Goal: Transaction & Acquisition: Purchase product/service

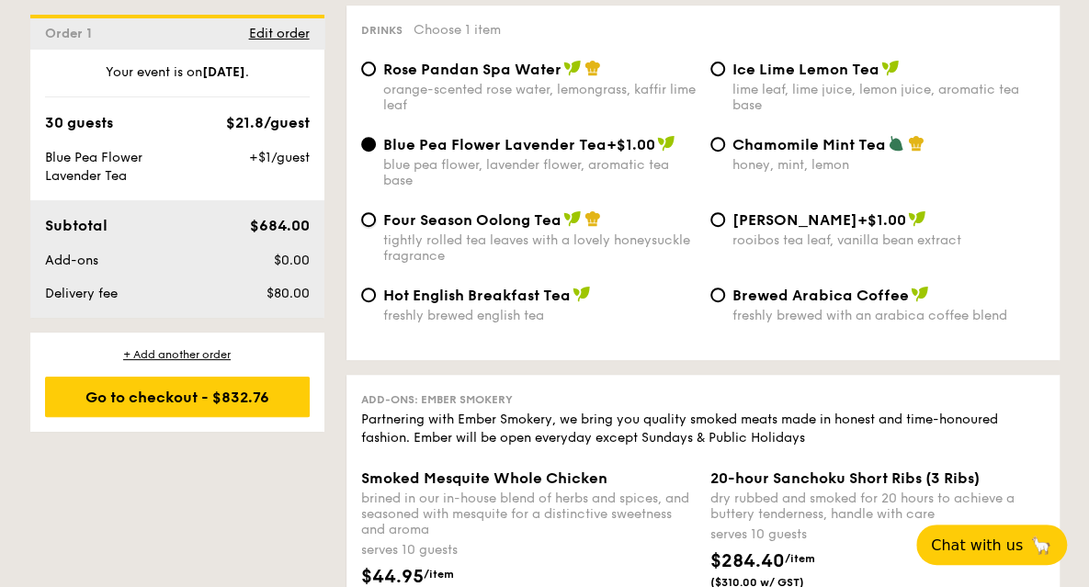
click at [372, 216] on input "Four Season Oolong Tea tightly rolled tea leaves with a lovely honeysuckle frag…" at bounding box center [368, 219] width 15 height 15
radio input "true"
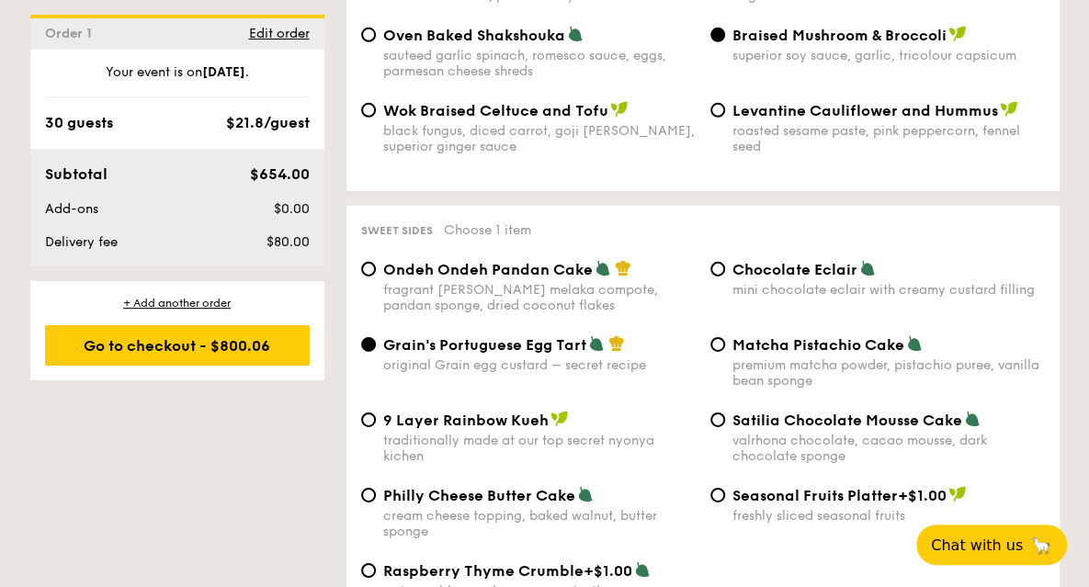
scroll to position [2574, 0]
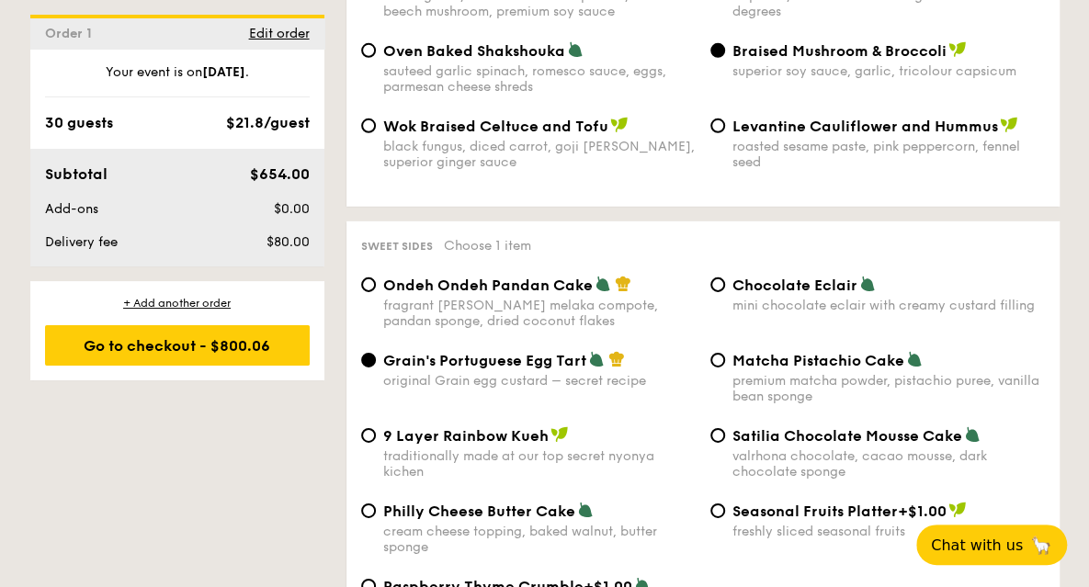
click at [120, 86] on div "Your event is on [DATE] ." at bounding box center [177, 80] width 265 height 34
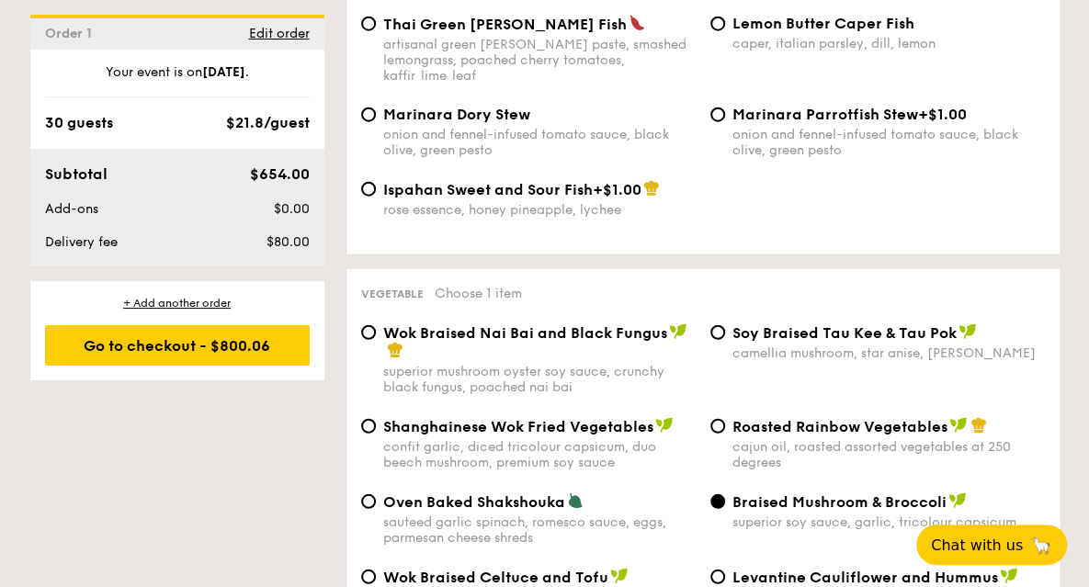
scroll to position [2114, 0]
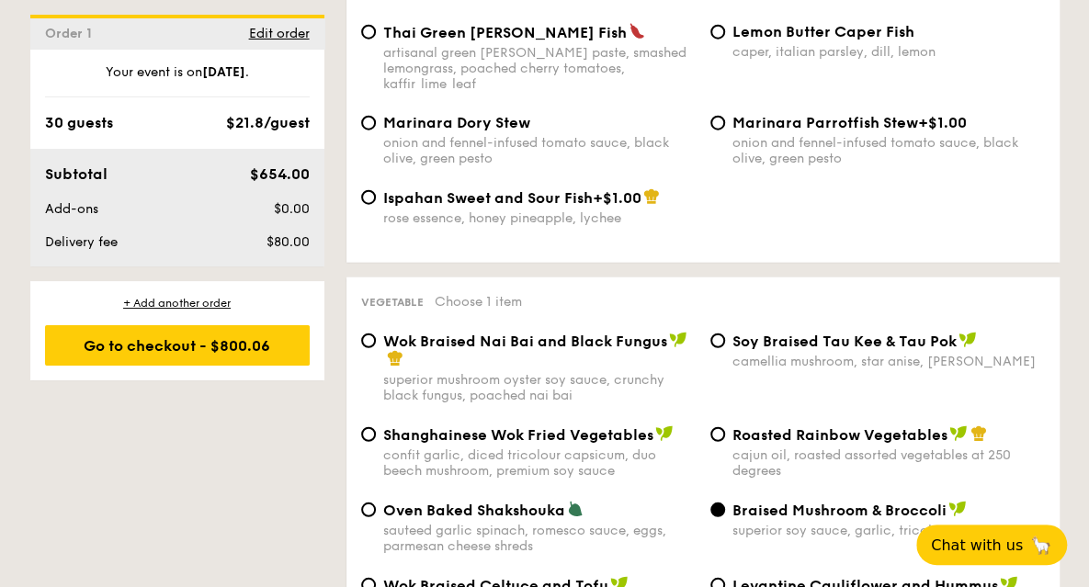
click at [202, 74] on strong "[DATE]" at bounding box center [223, 72] width 43 height 16
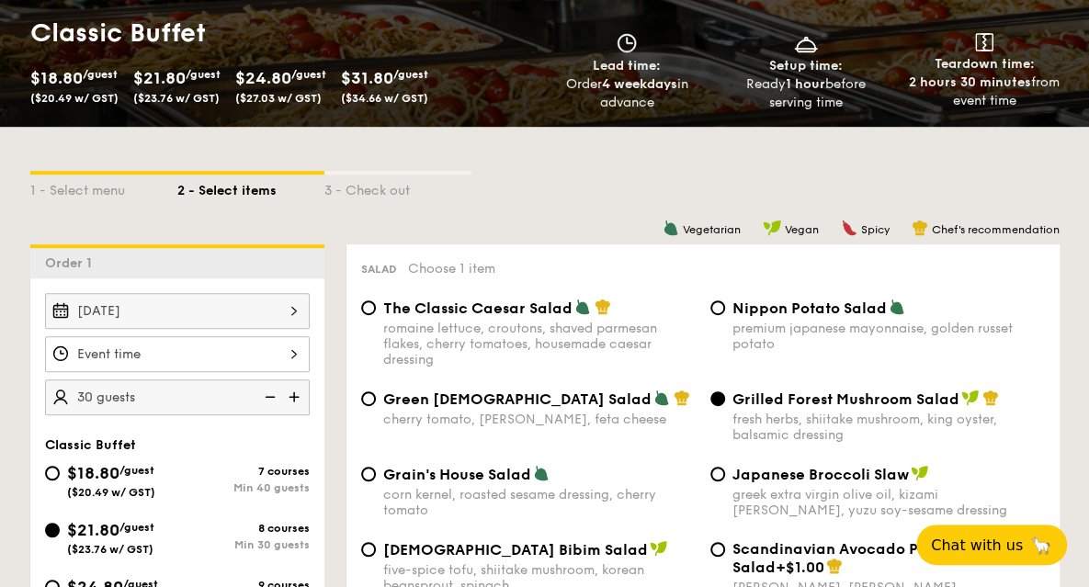
scroll to position [276, 0]
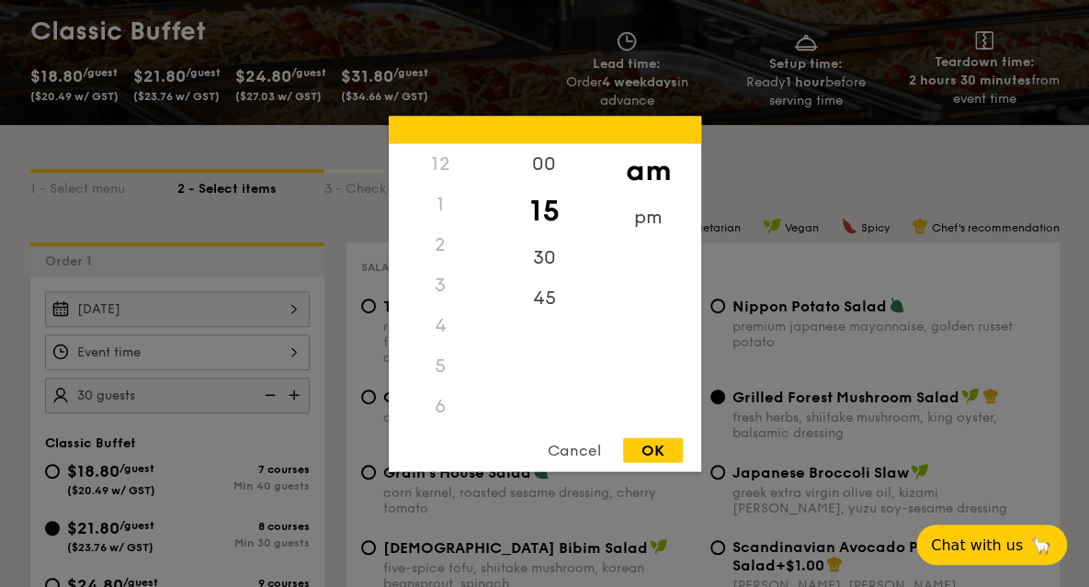
click at [298, 344] on div "12 1 2 3 4 5 6 7 8 9 10 11 00 15 30 45 am pm Cancel OK" at bounding box center [177, 353] width 265 height 36
click at [661, 450] on div "OK" at bounding box center [653, 450] width 60 height 25
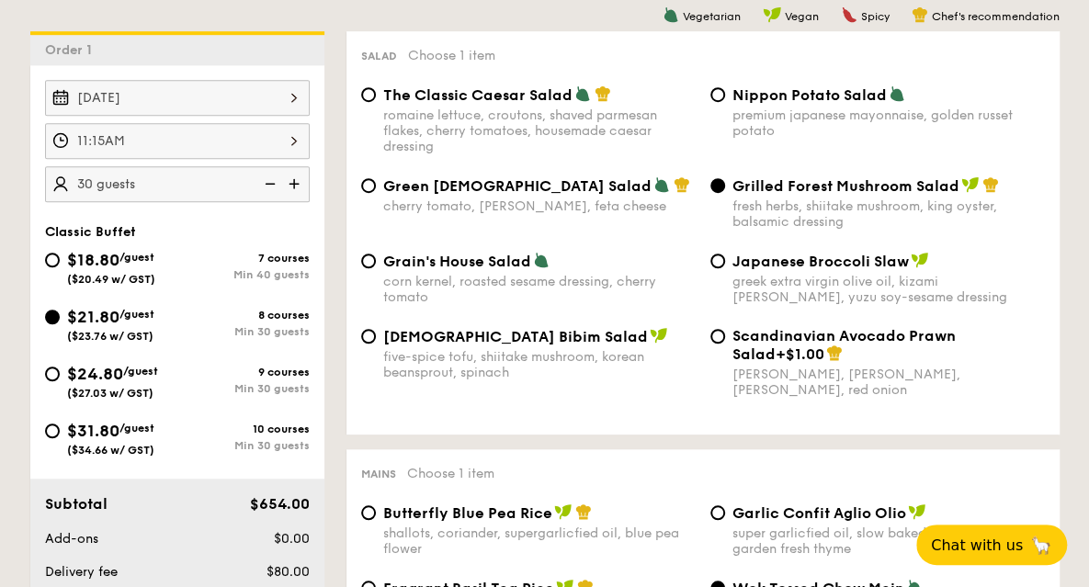
scroll to position [184, 0]
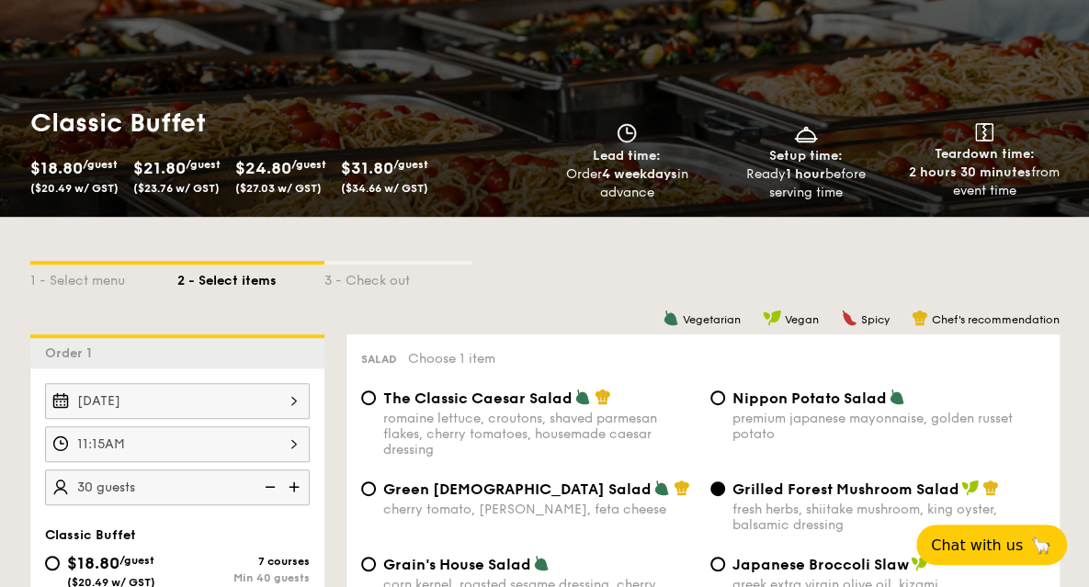
click at [298, 438] on div "11:15AM" at bounding box center [177, 445] width 265 height 36
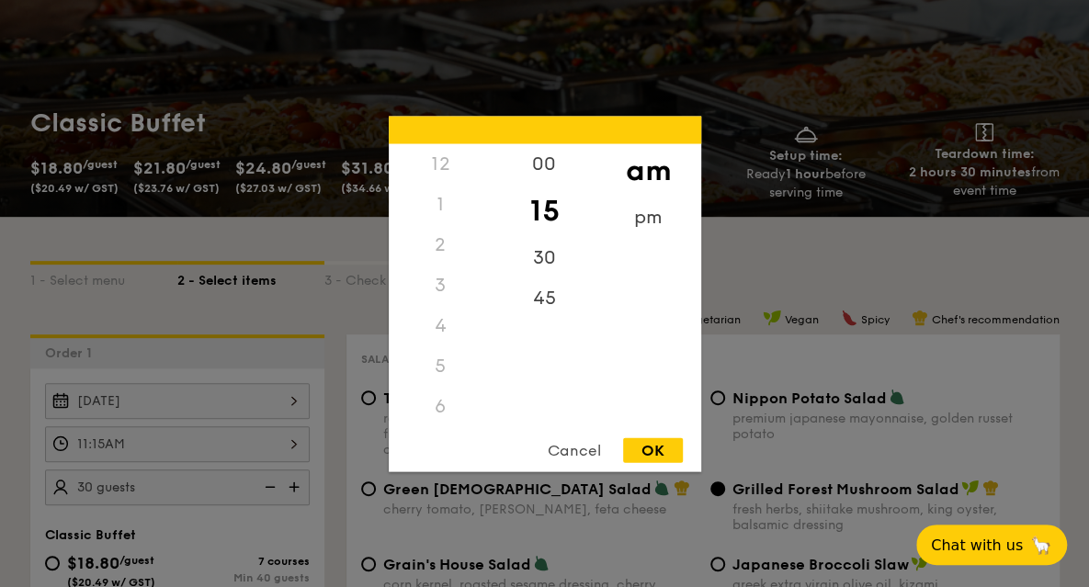
scroll to position [217, 0]
click at [550, 168] on div "00" at bounding box center [545, 163] width 104 height 40
click at [664, 459] on div "OK" at bounding box center [653, 450] width 60 height 25
type input "11:00AM"
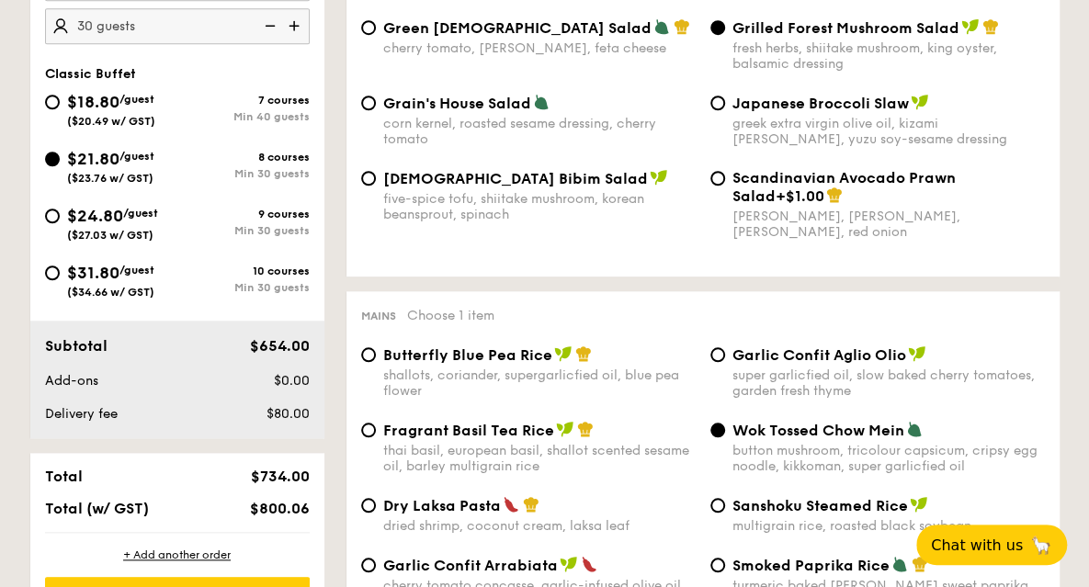
scroll to position [735, 0]
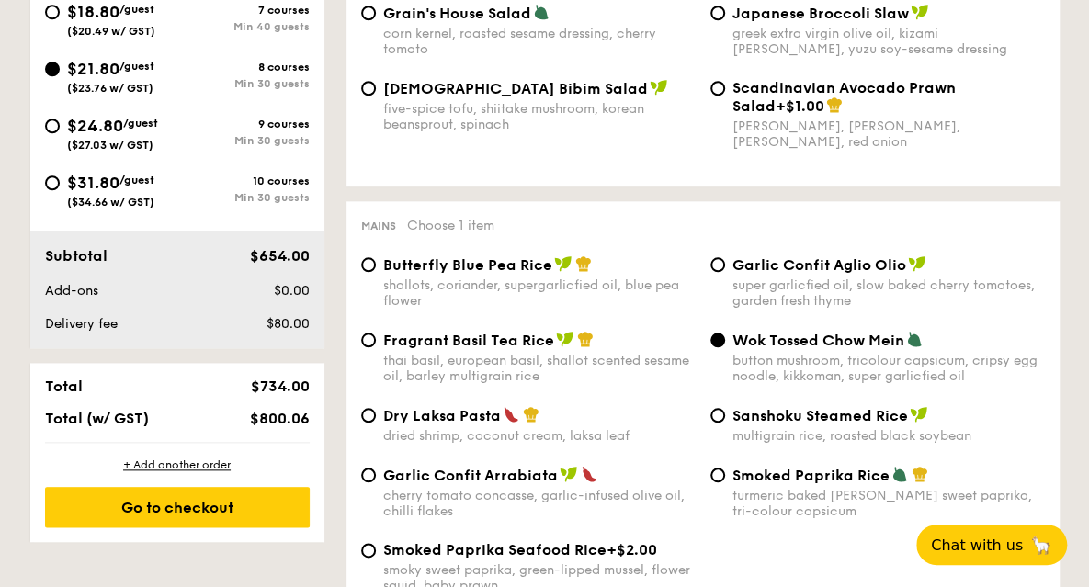
click at [251, 511] on div "Go to checkout" at bounding box center [177, 507] width 265 height 40
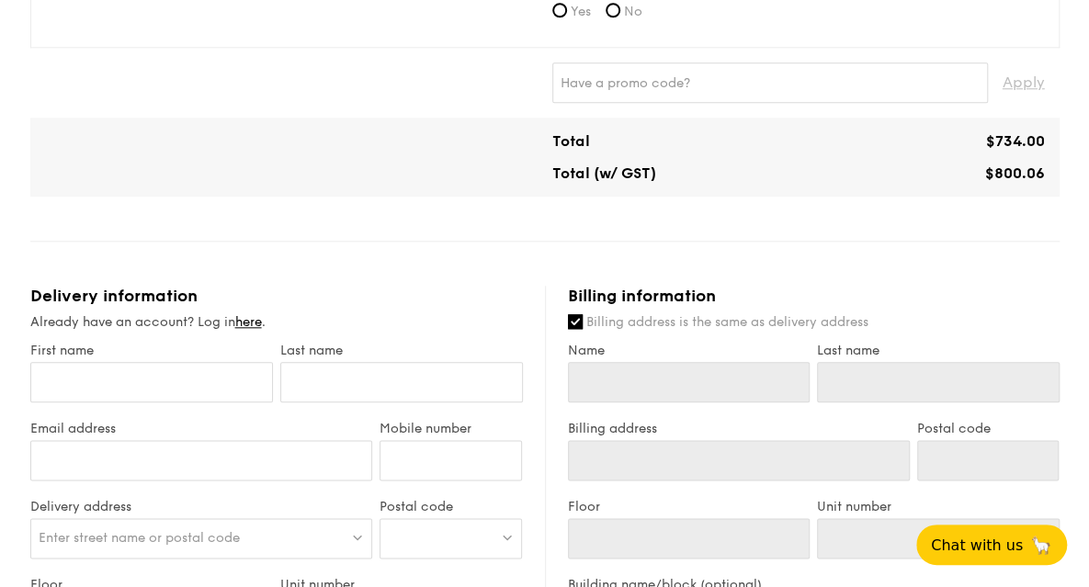
scroll to position [827, 0]
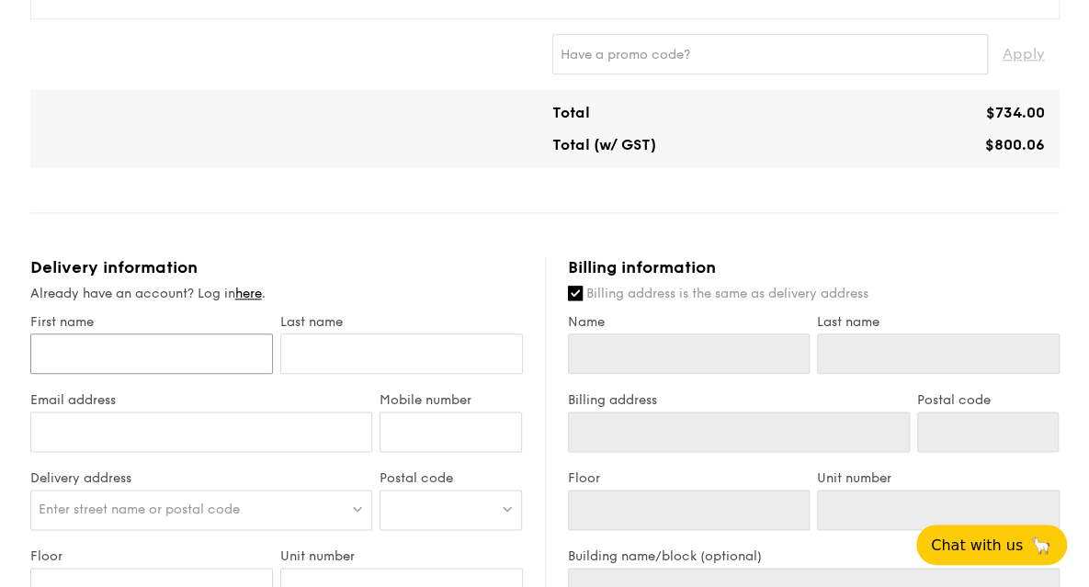
click at [97, 353] on input "First name" at bounding box center [151, 354] width 243 height 40
type input "L"
type input "La"
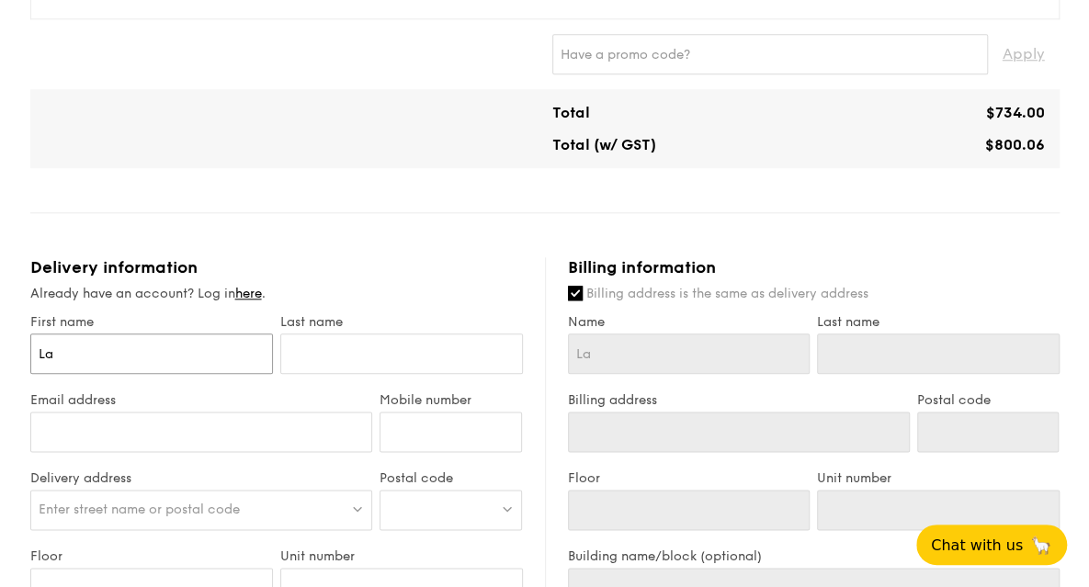
type input "Lai"
type input "Lai Y"
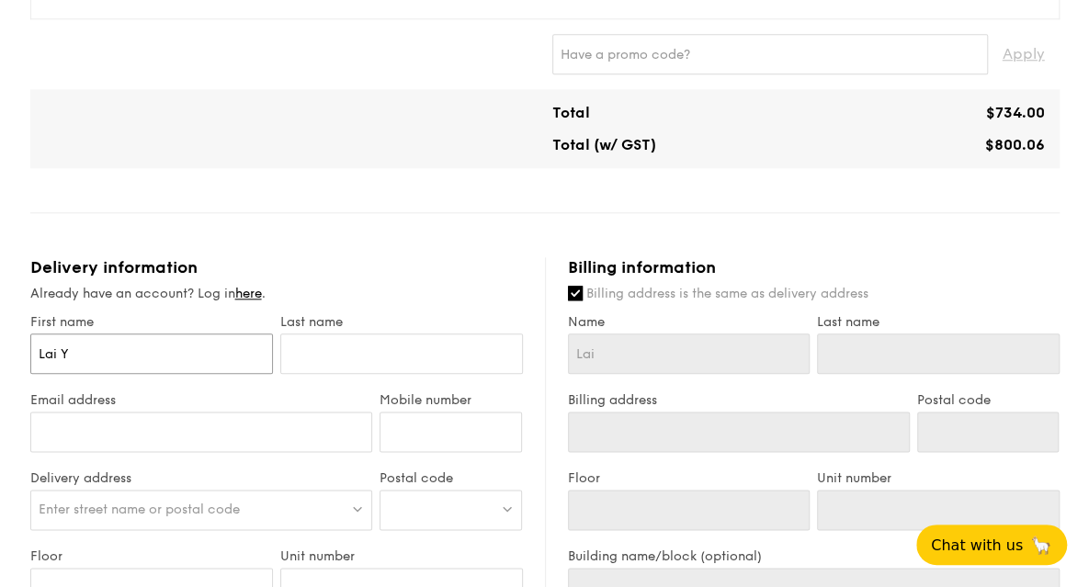
type input "Lai Y"
type input "[PERSON_NAME]"
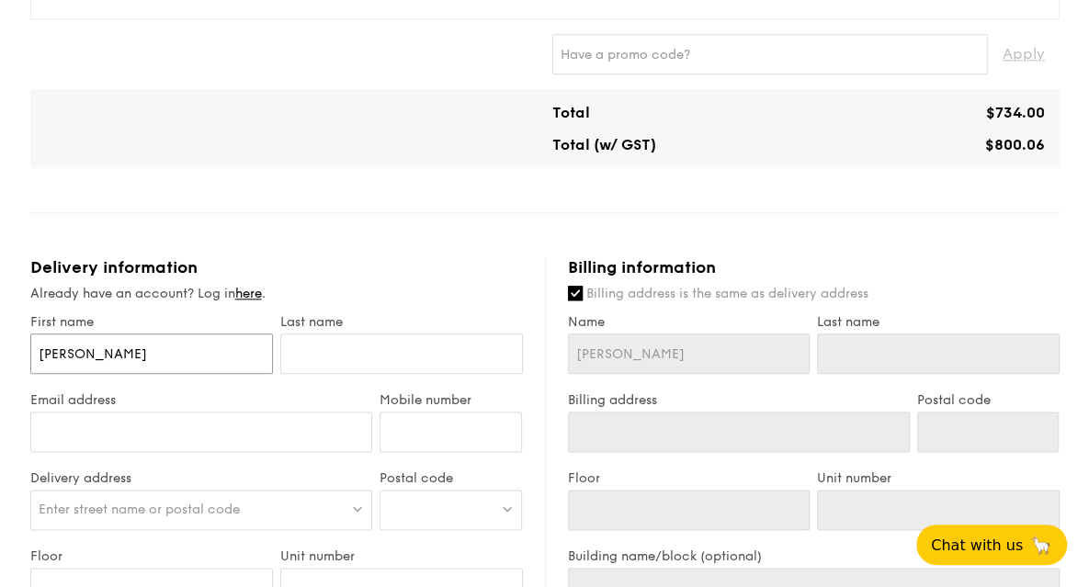
type input "[PERSON_NAME]"
click at [346, 365] on input "text" at bounding box center [401, 354] width 243 height 40
type input "K"
type input "Kw"
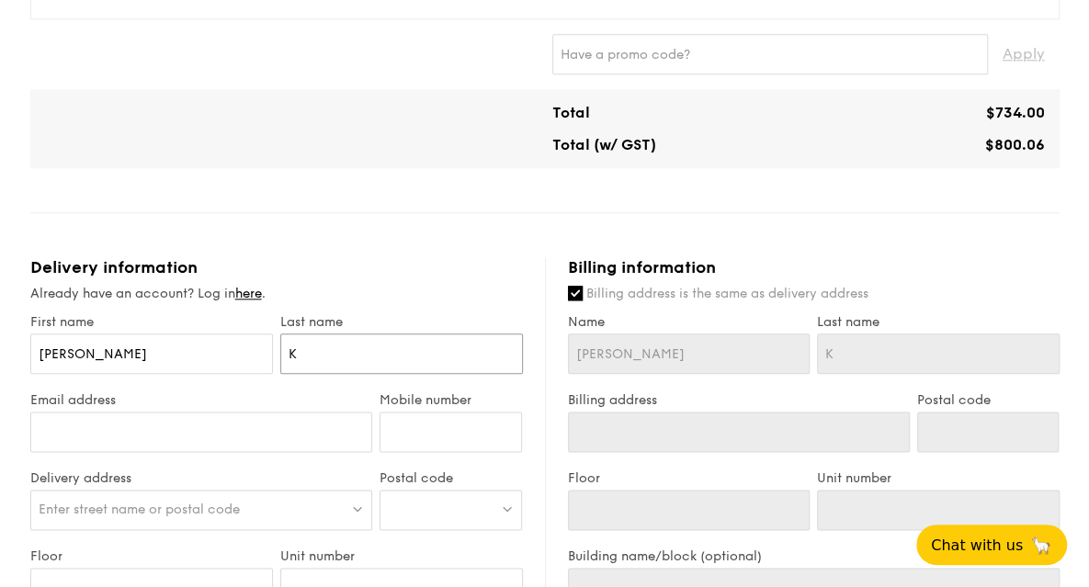
type input "Kw"
type input "Kwo"
type input "Kwon"
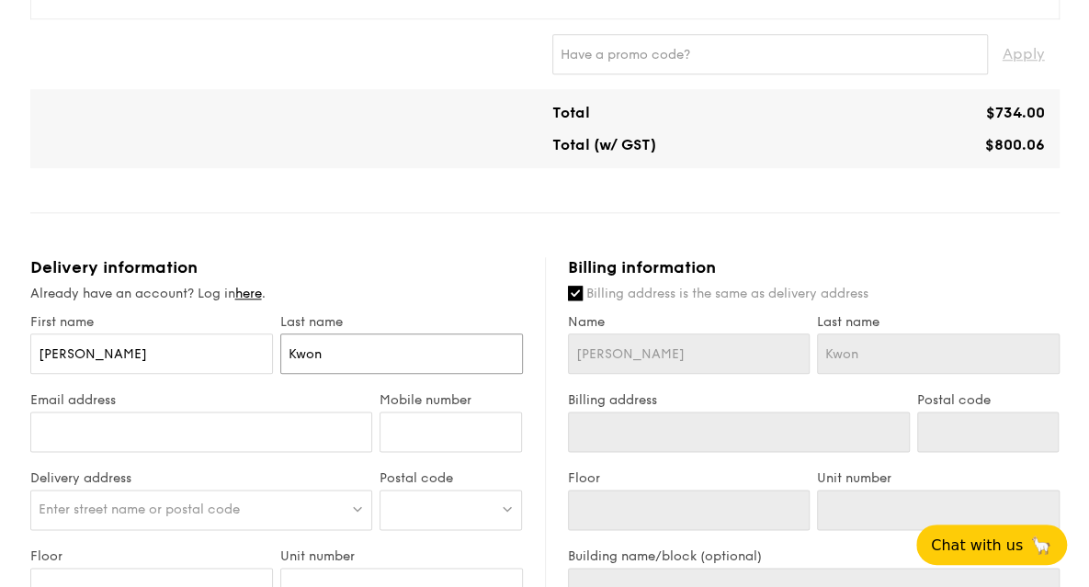
type input "[PERSON_NAME]"
click at [224, 438] on input "Email address" at bounding box center [201, 432] width 343 height 40
type input "[EMAIL_ADDRESS][DOMAIN_NAME]"
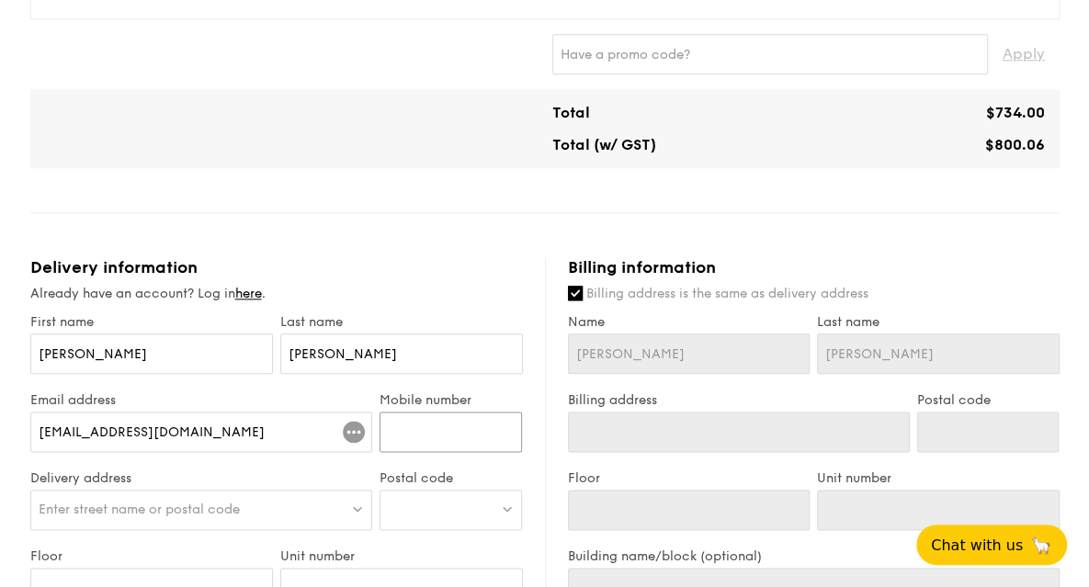
click at [403, 421] on input "Mobile number" at bounding box center [451, 432] width 142 height 40
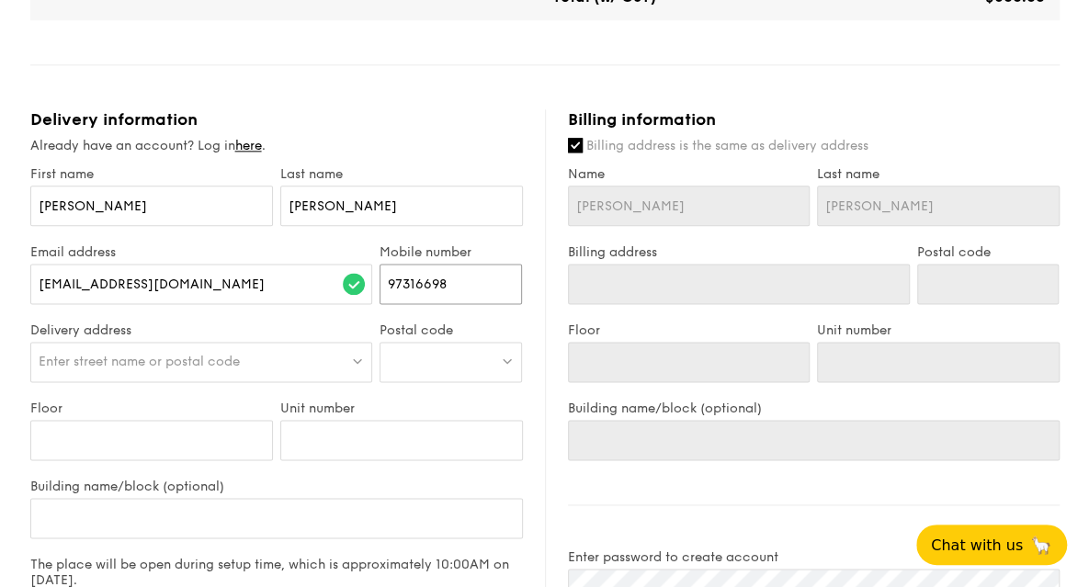
scroll to position [1011, 0]
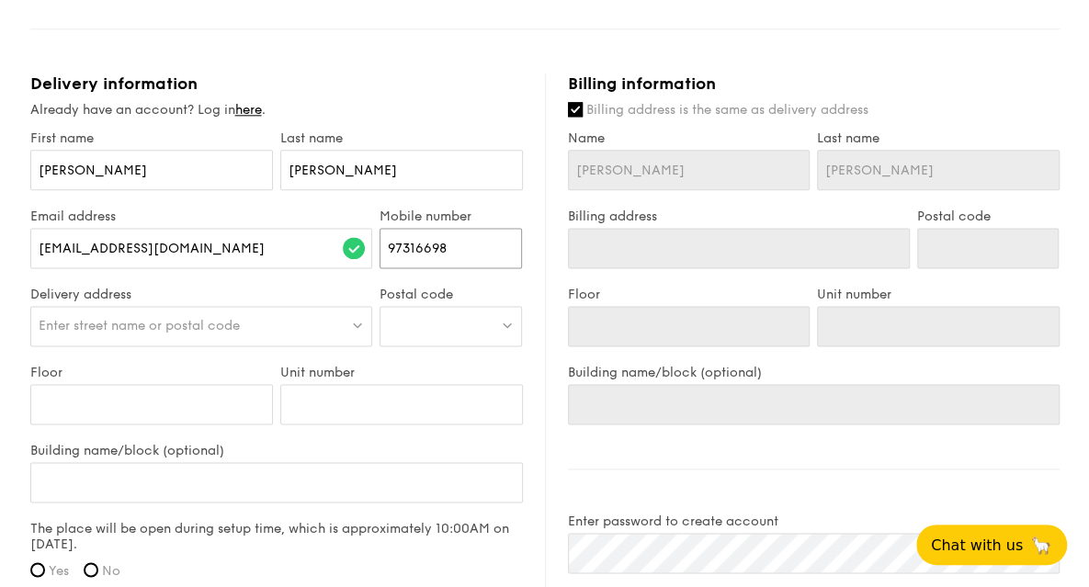
type input "97316698"
click at [358, 324] on img at bounding box center [357, 325] width 13 height 14
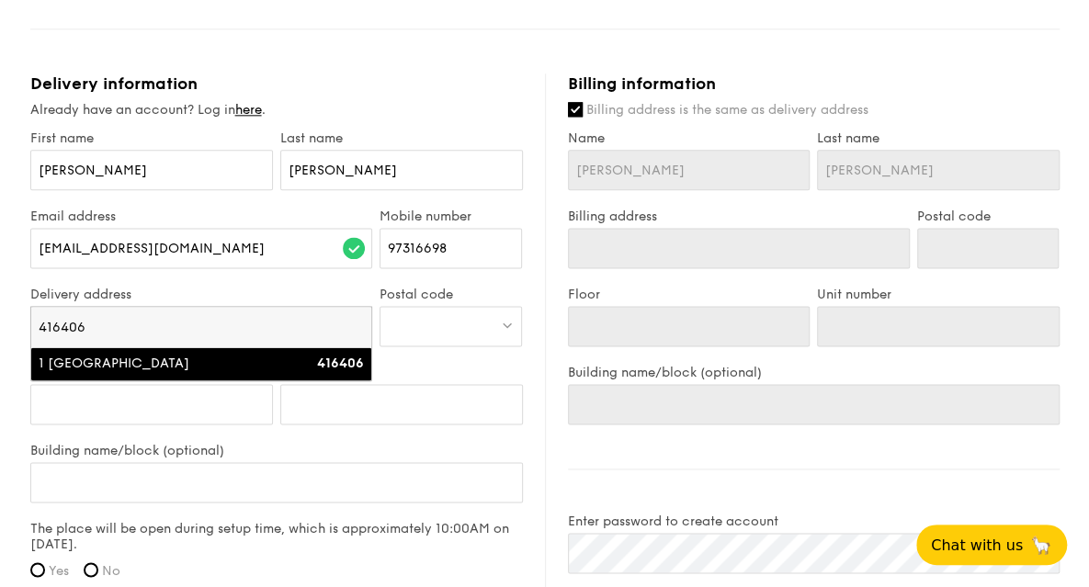
type input "416406"
click at [324, 370] on div "416406" at bounding box center [324, 364] width 82 height 18
type input "1 [GEOGRAPHIC_DATA]"
type input "416406"
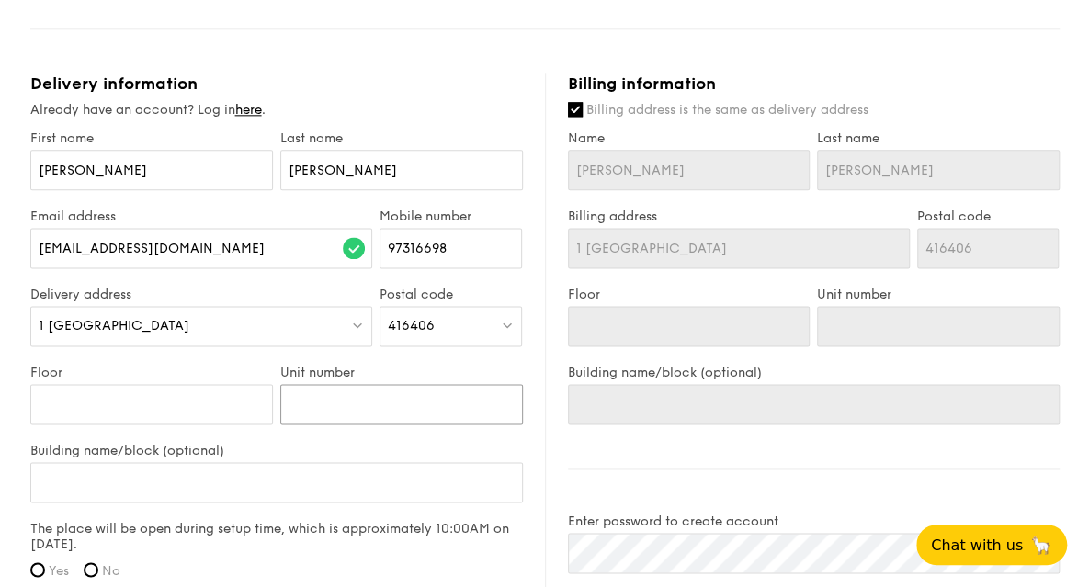
click at [331, 400] on input "Unit number" at bounding box center [401, 404] width 243 height 40
click at [213, 473] on input "Building name/block (optional)" at bounding box center [276, 482] width 493 height 40
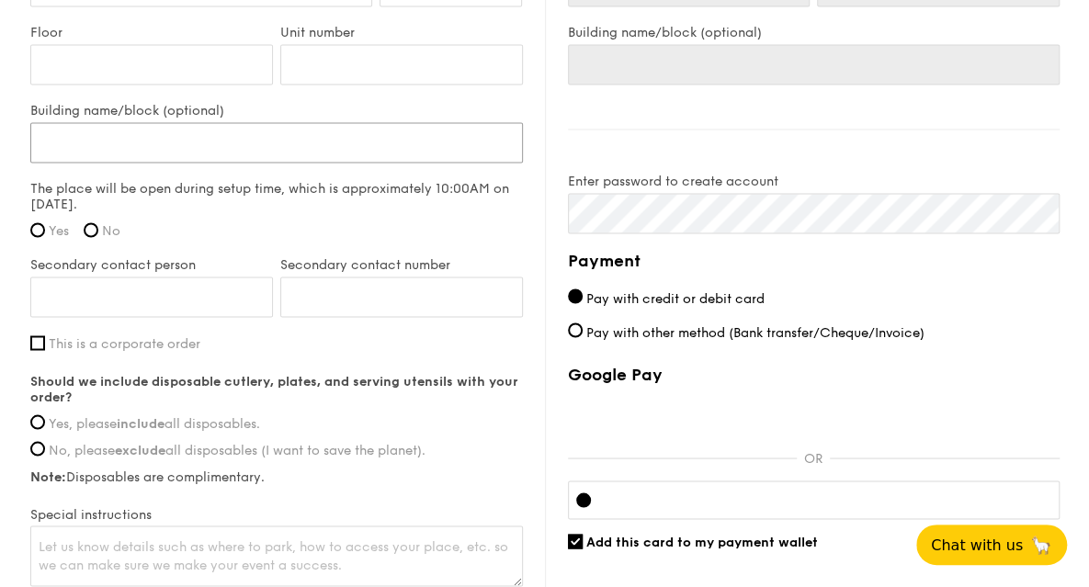
scroll to position [1379, 0]
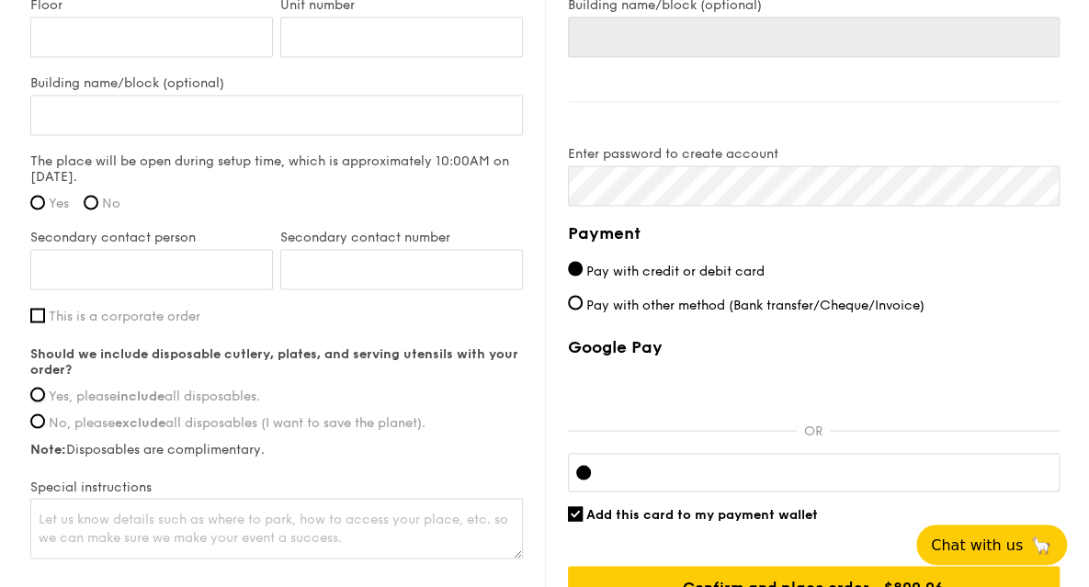
click at [36, 387] on input "Yes, please include all disposables." at bounding box center [37, 394] width 15 height 15
radio input "true"
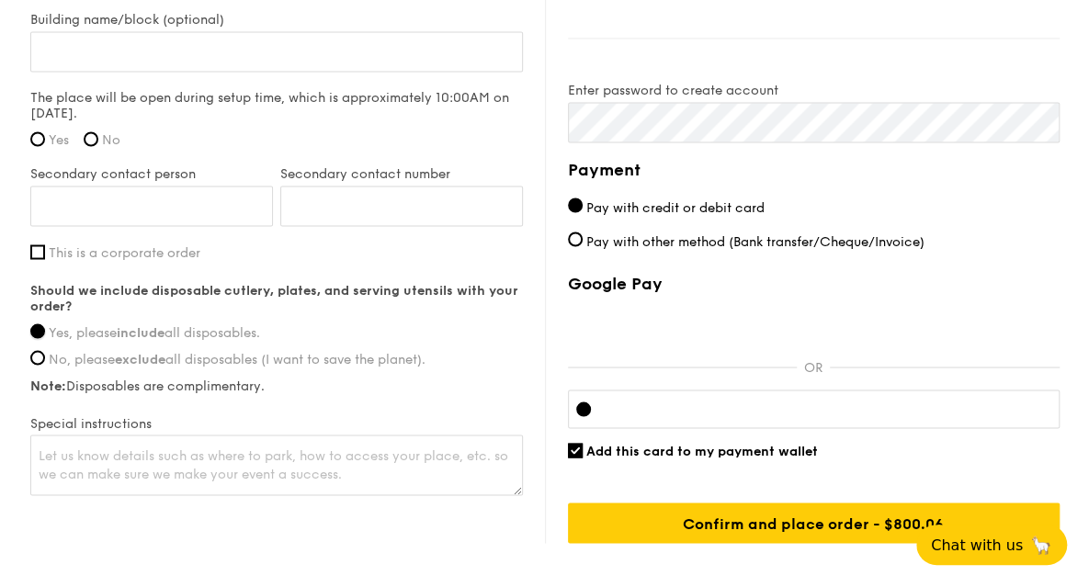
scroll to position [1471, 0]
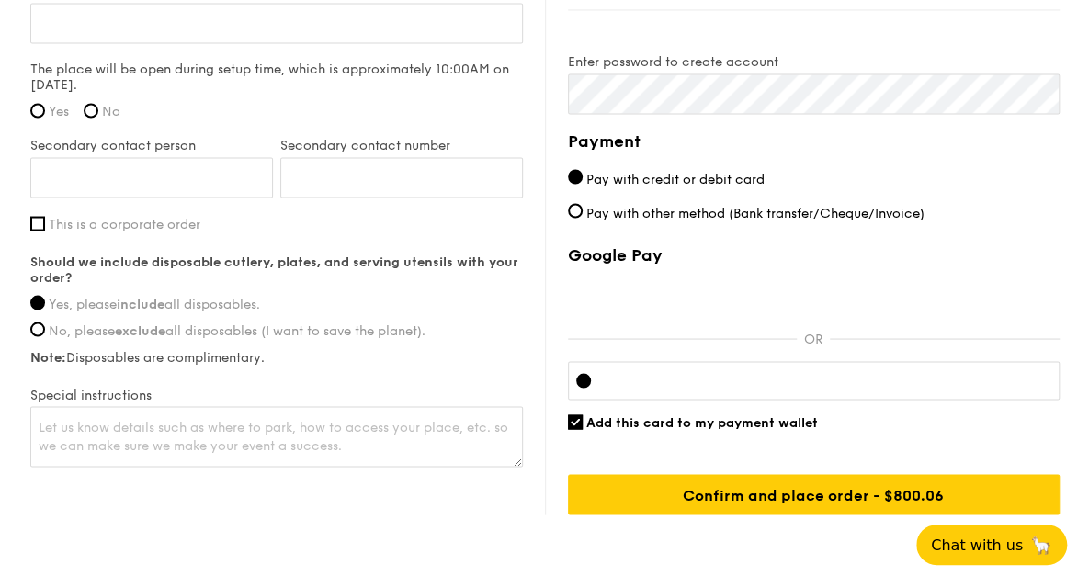
click at [989, 548] on span "Chat with us" at bounding box center [977, 545] width 92 height 17
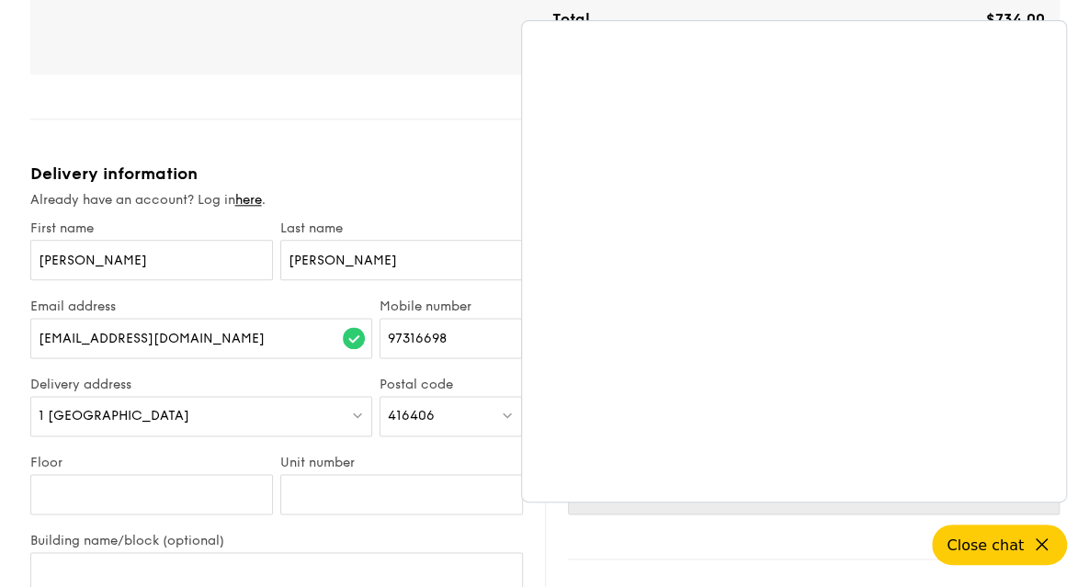
scroll to position [919, 0]
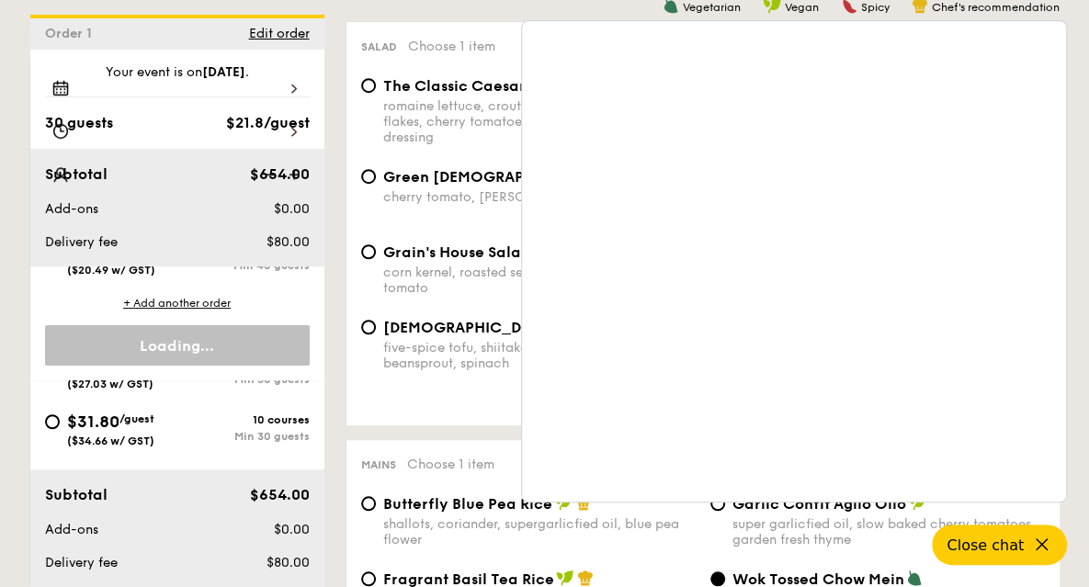
scroll to position [4552, 0]
